Goal: Information Seeking & Learning: Learn about a topic

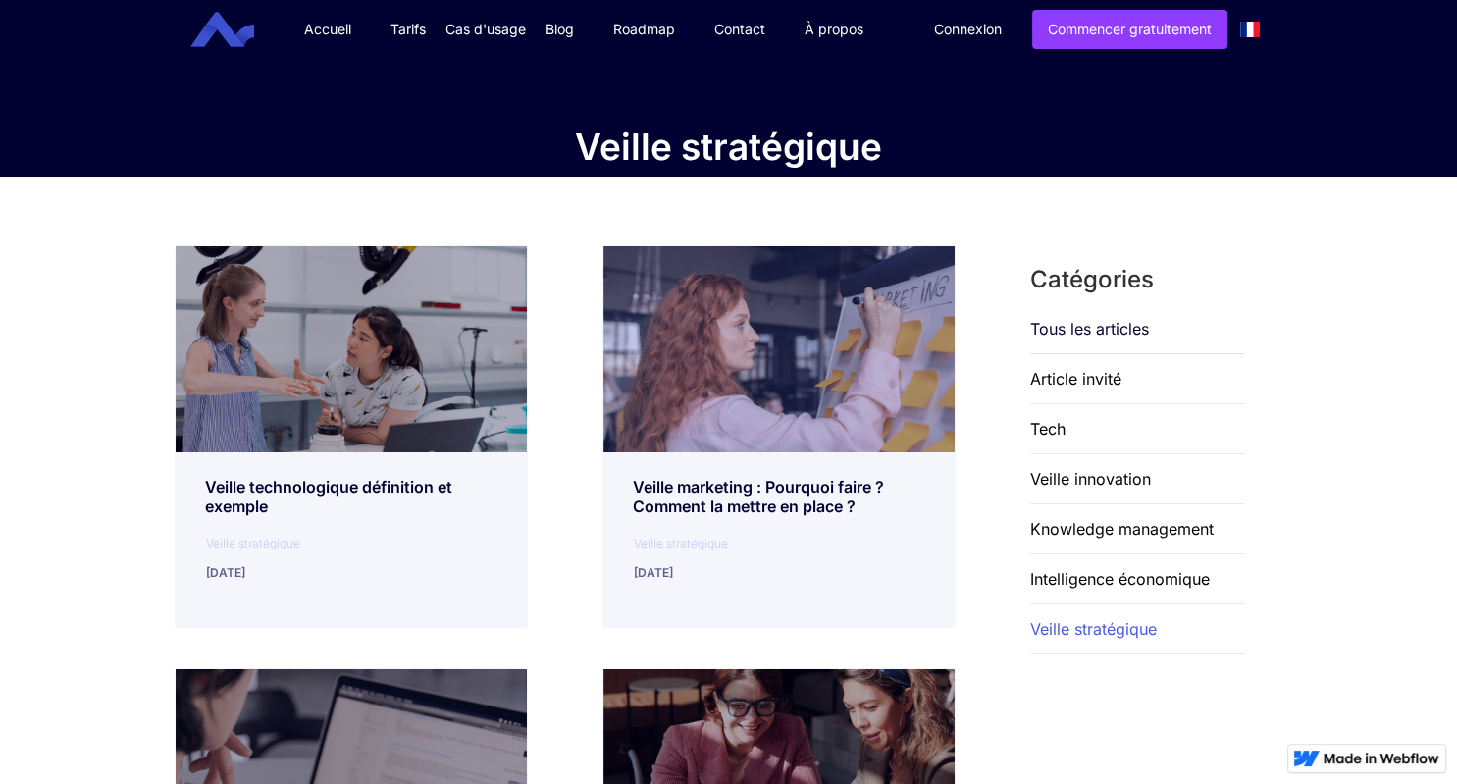
click at [384, 502] on div "Veille technologique définition et exemple" at bounding box center [351, 496] width 292 height 39
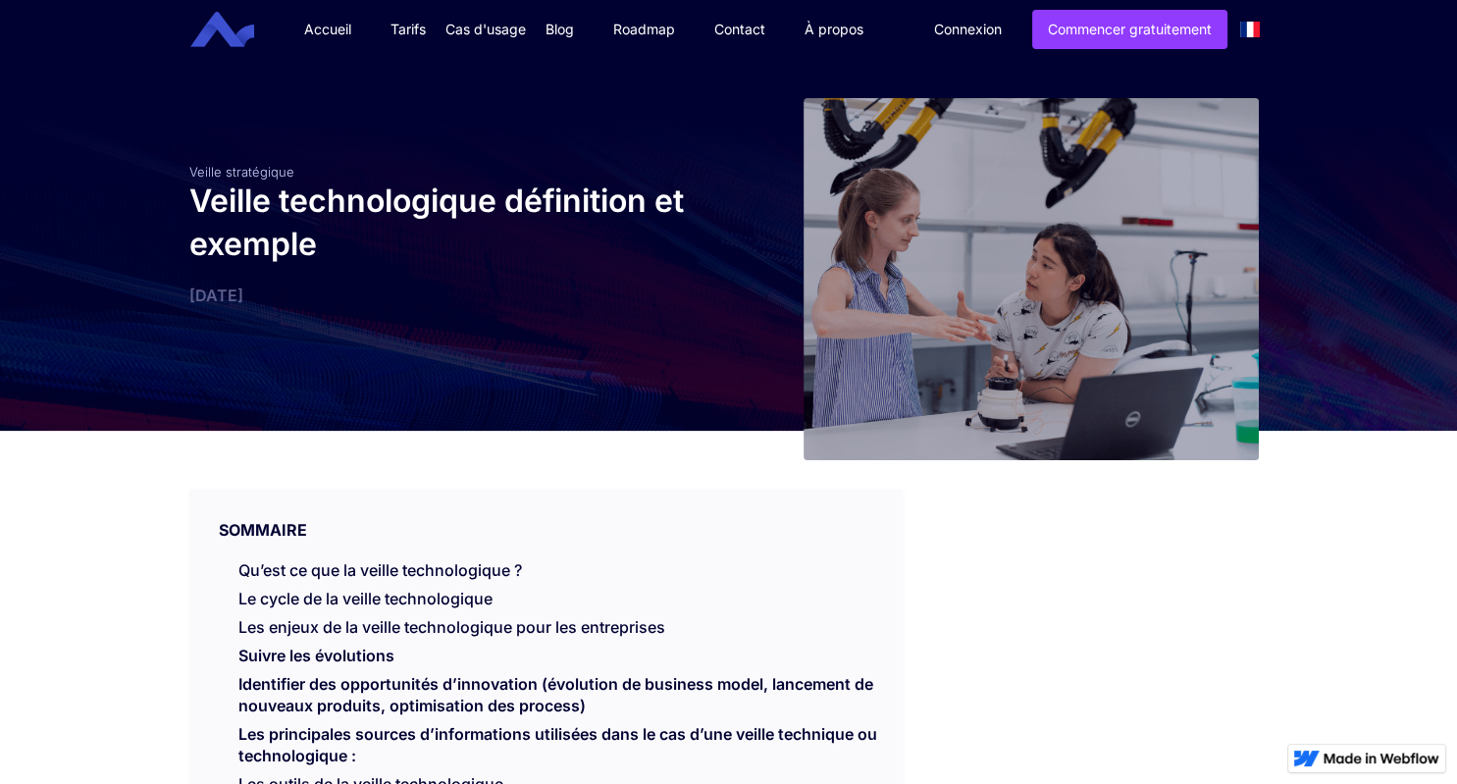
click at [494, 572] on link "Qu’est ce que la veille technologique ?" at bounding box center [380, 570] width 284 height 20
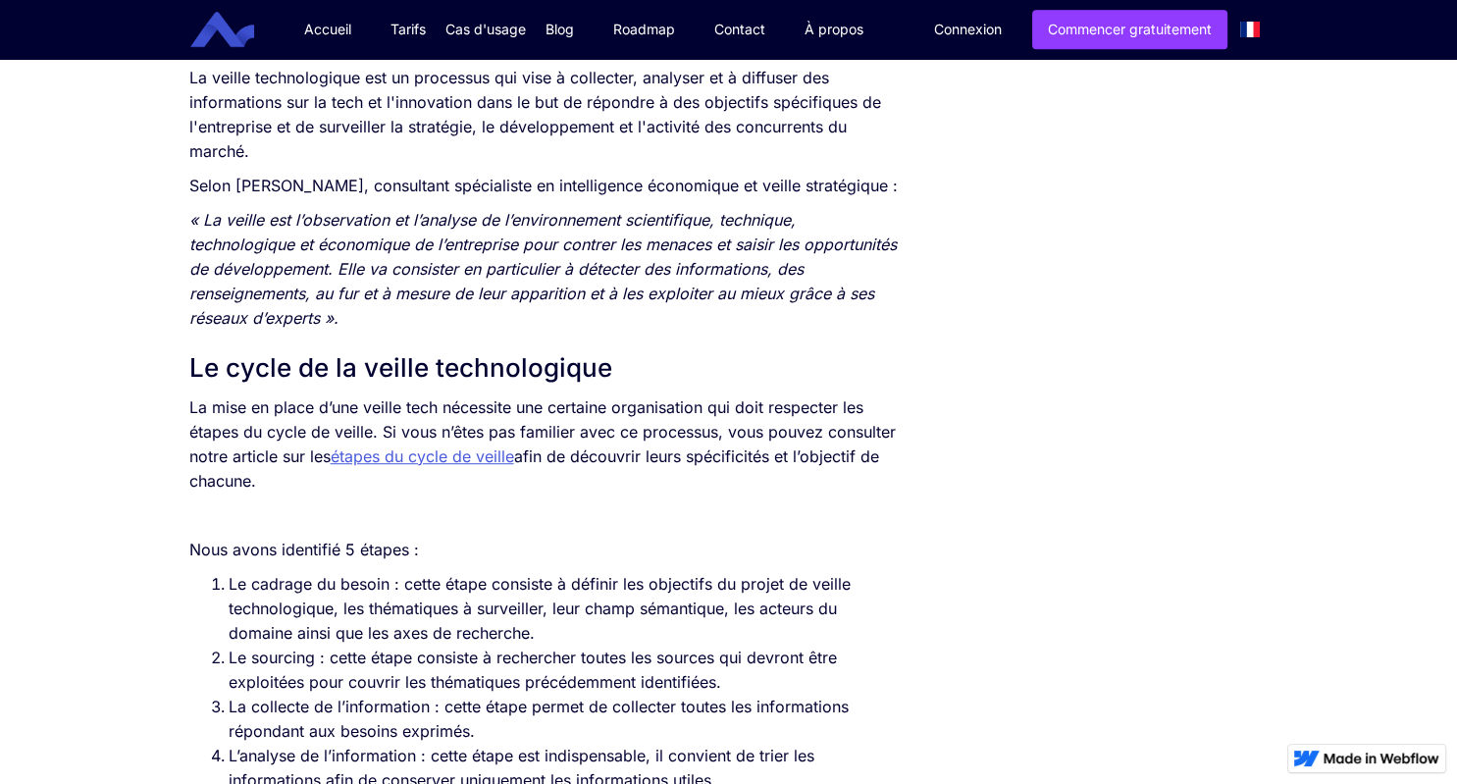
scroll to position [1003, 0]
